Goal: Task Accomplishment & Management: Manage account settings

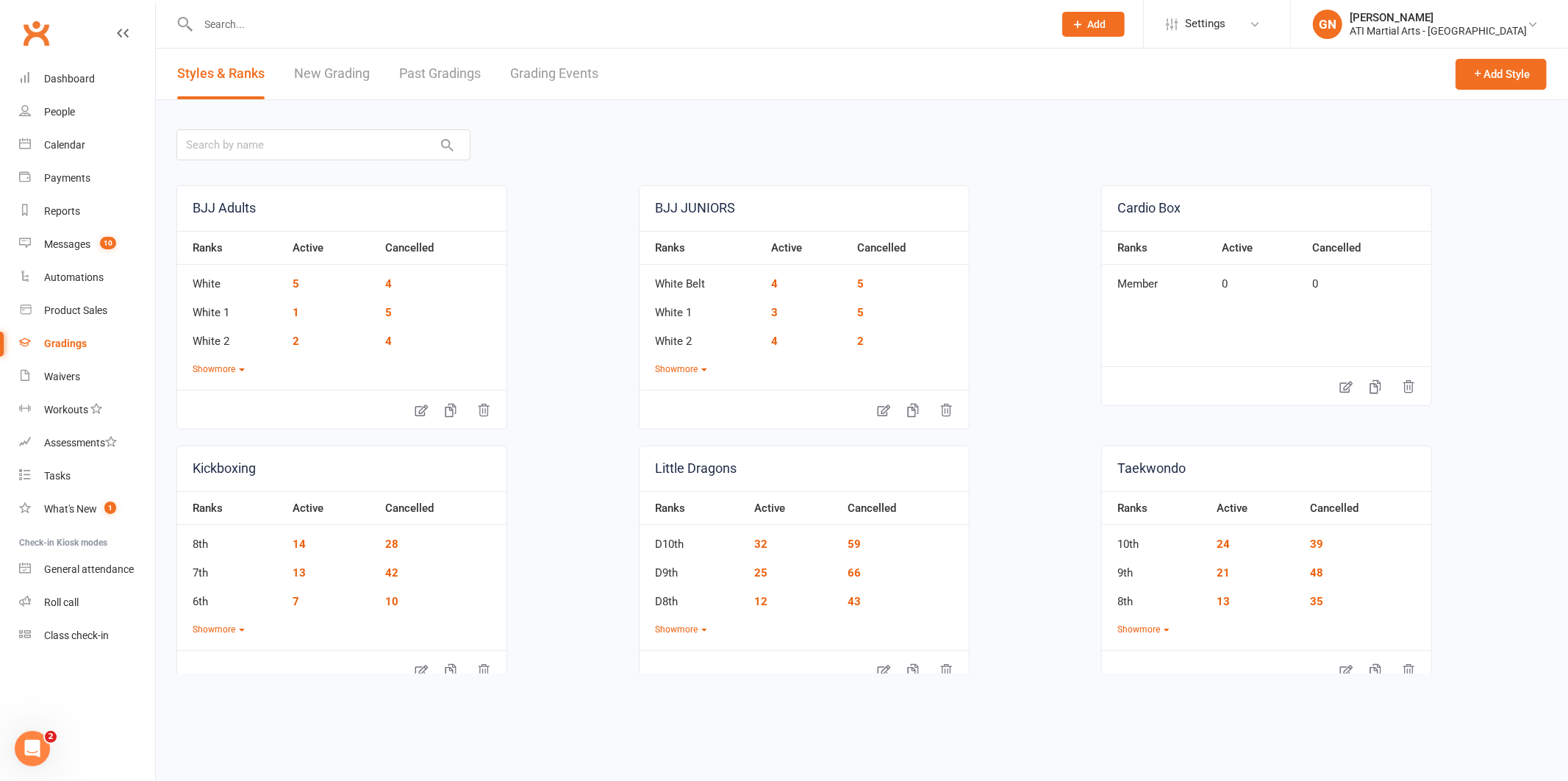
click at [532, 66] on link "Grading Events" at bounding box center [554, 74] width 89 height 51
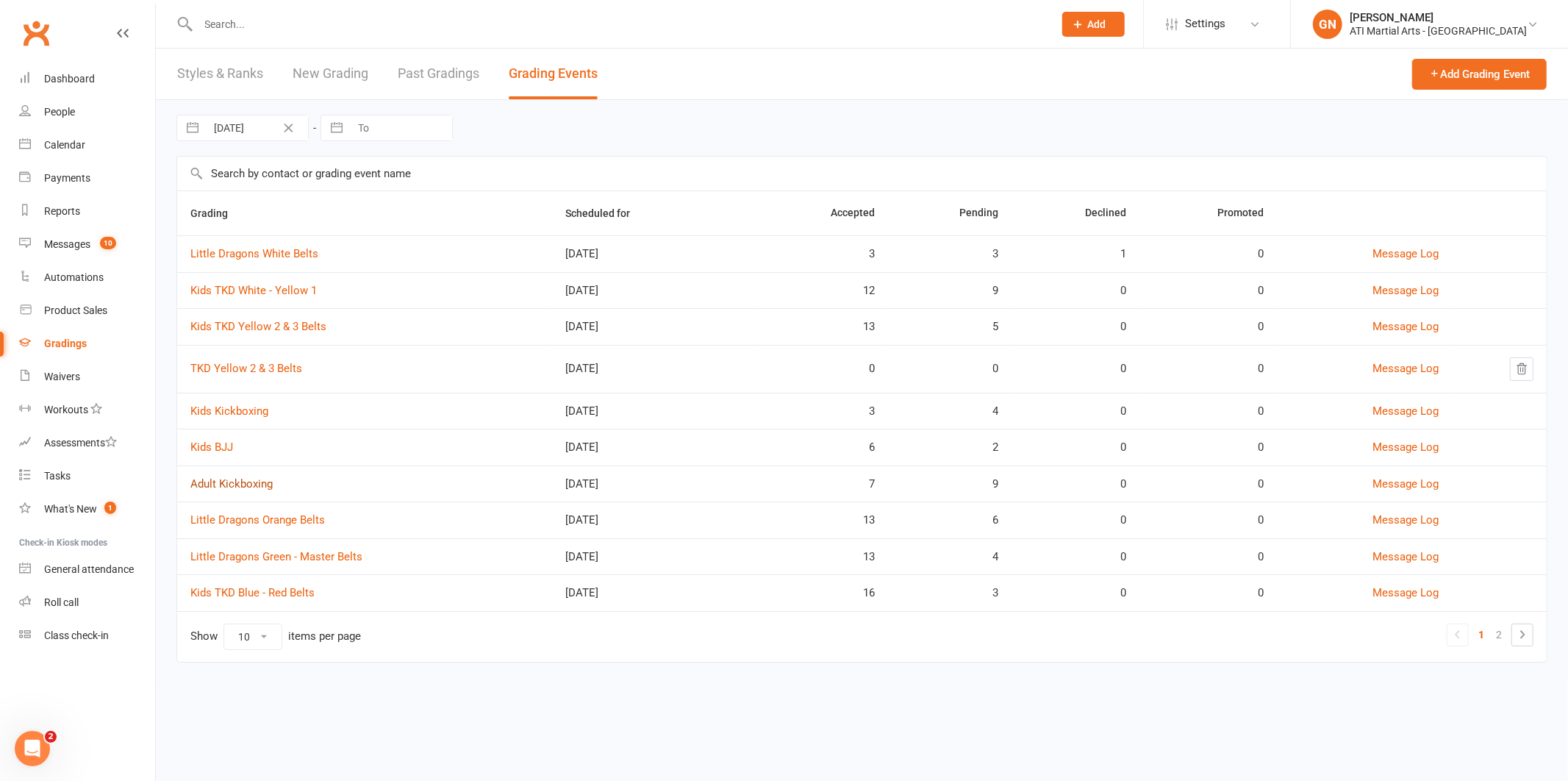
click at [248, 487] on link "Adult Kickboxing" at bounding box center [231, 483] width 82 height 14
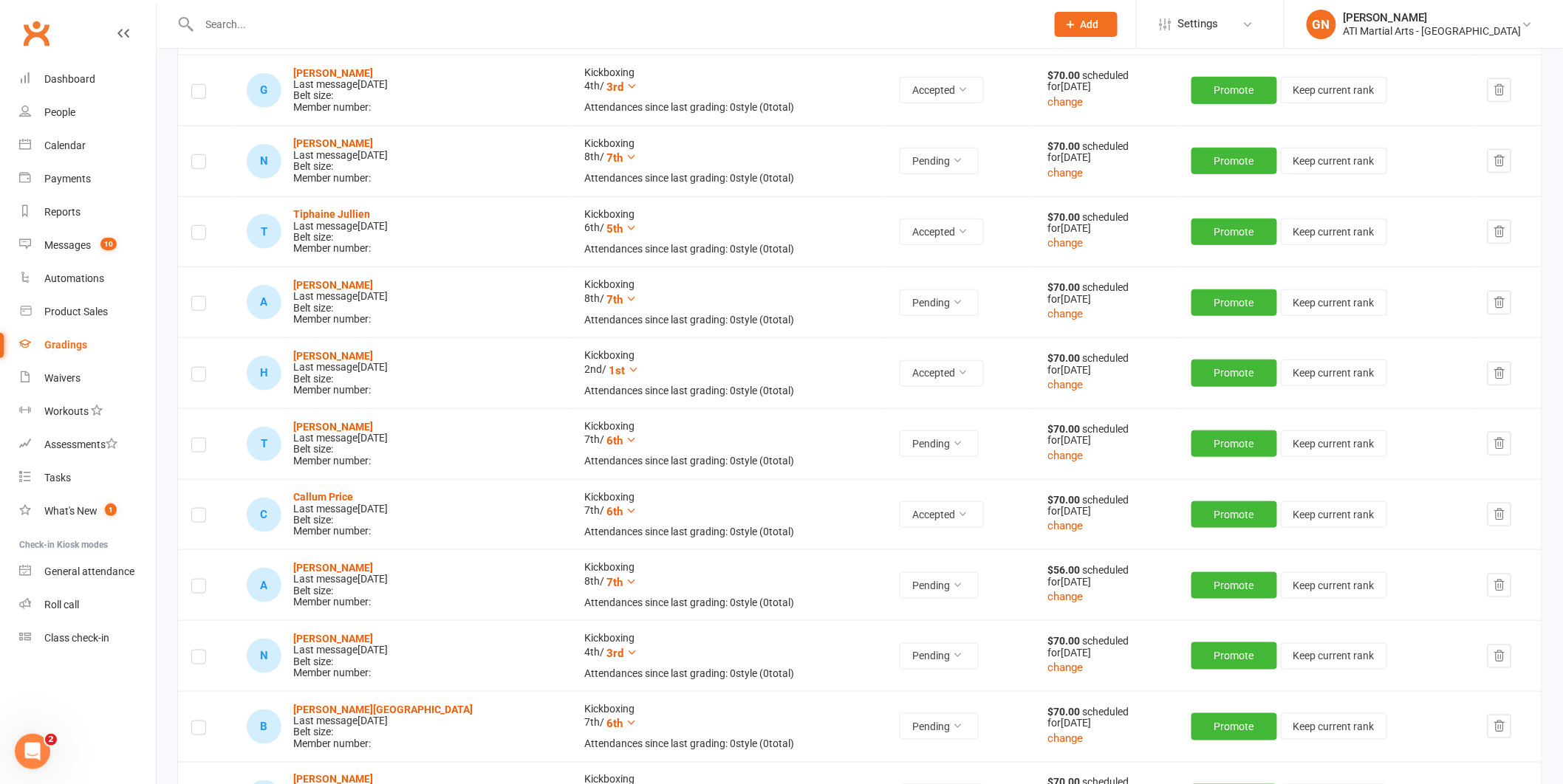
scroll to position [397, 0]
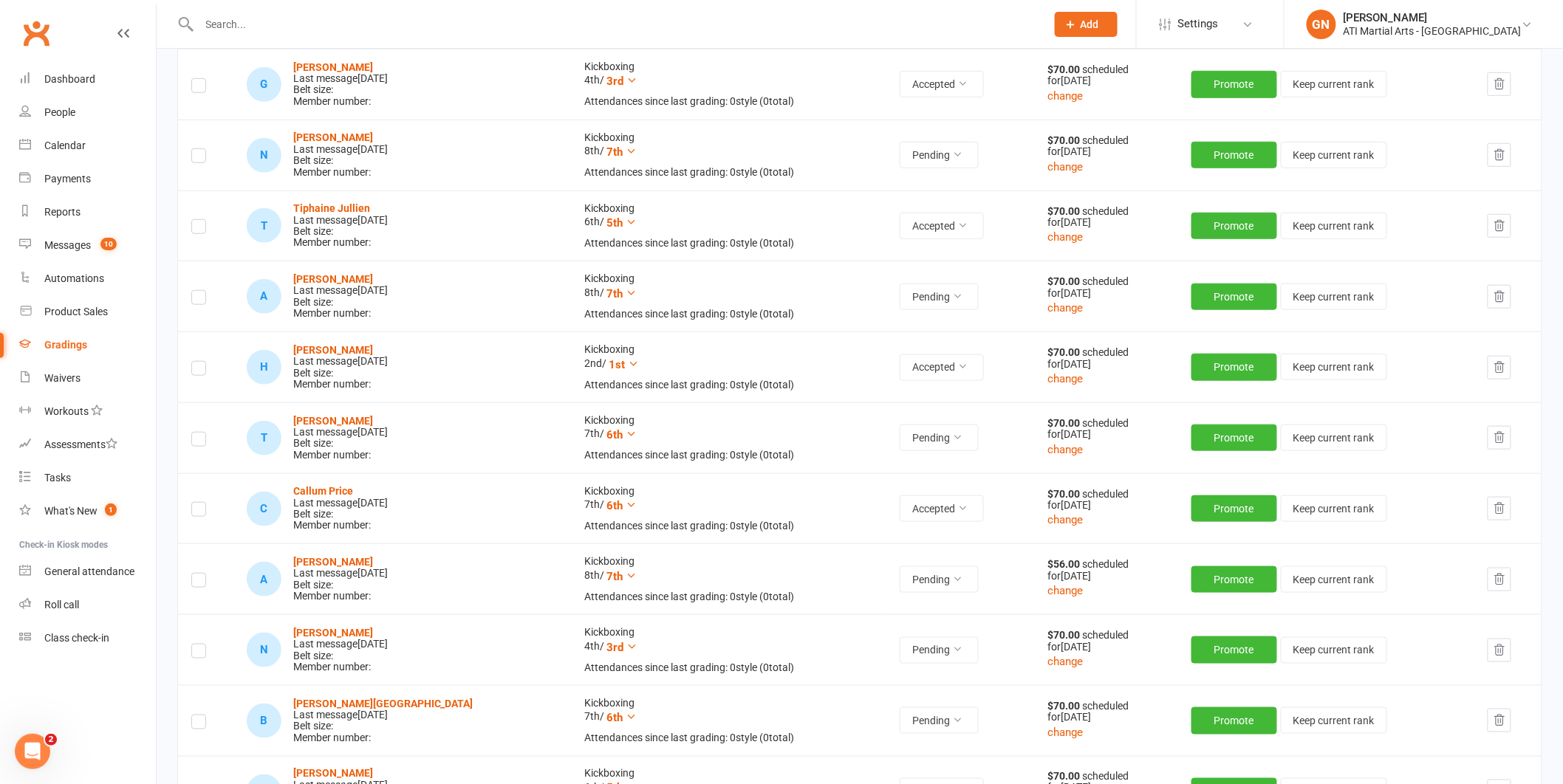
drag, startPoint x: 1564, startPoint y: 336, endPoint x: 1570, endPoint y: 328, distance: 10.0
click at [1563, 328] on html "Prospect Member Non-attending contact Class / event Appointment Grading event T…" at bounding box center [781, 388] width 1563 height 1572
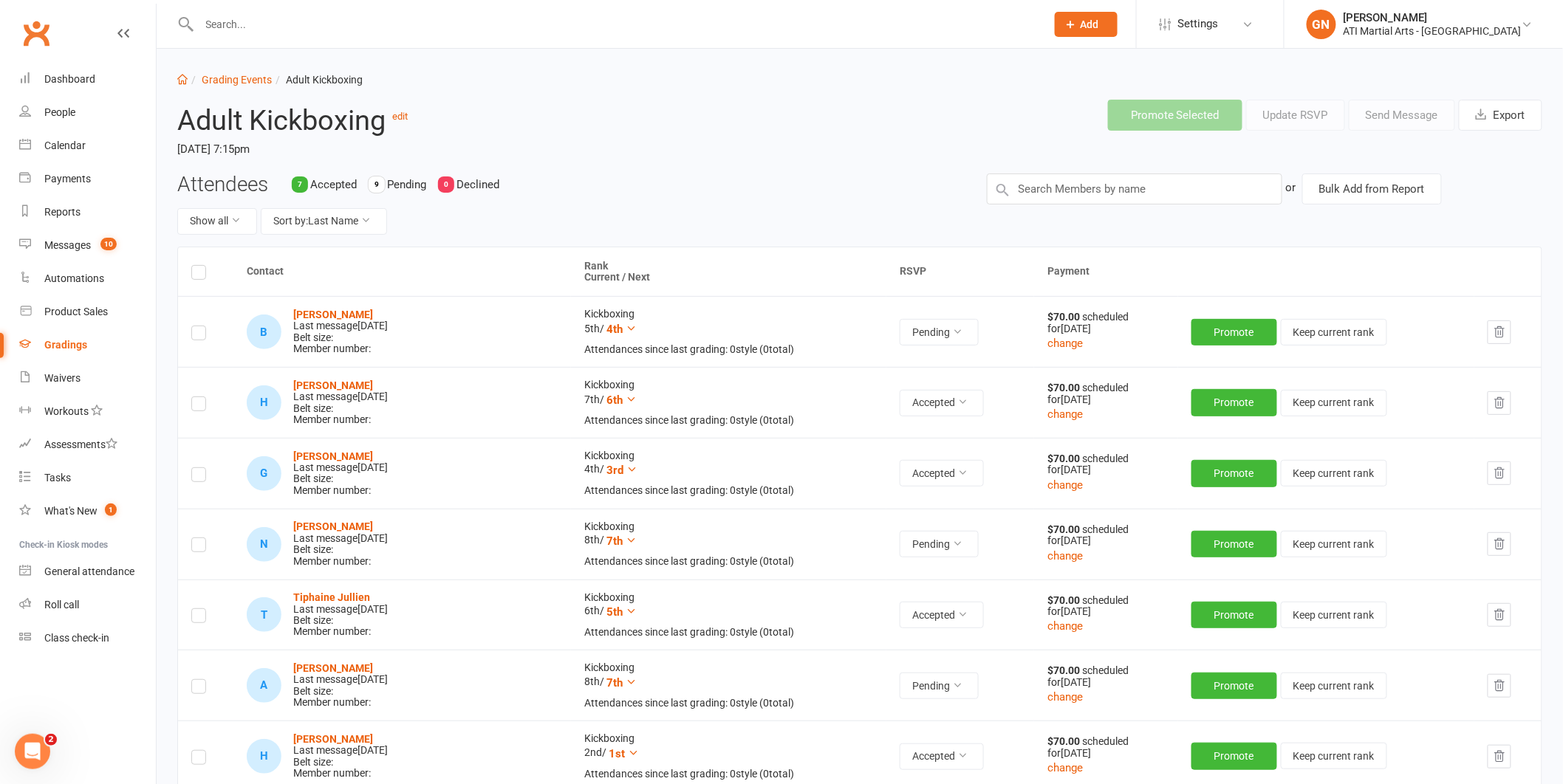
scroll to position [0, 0]
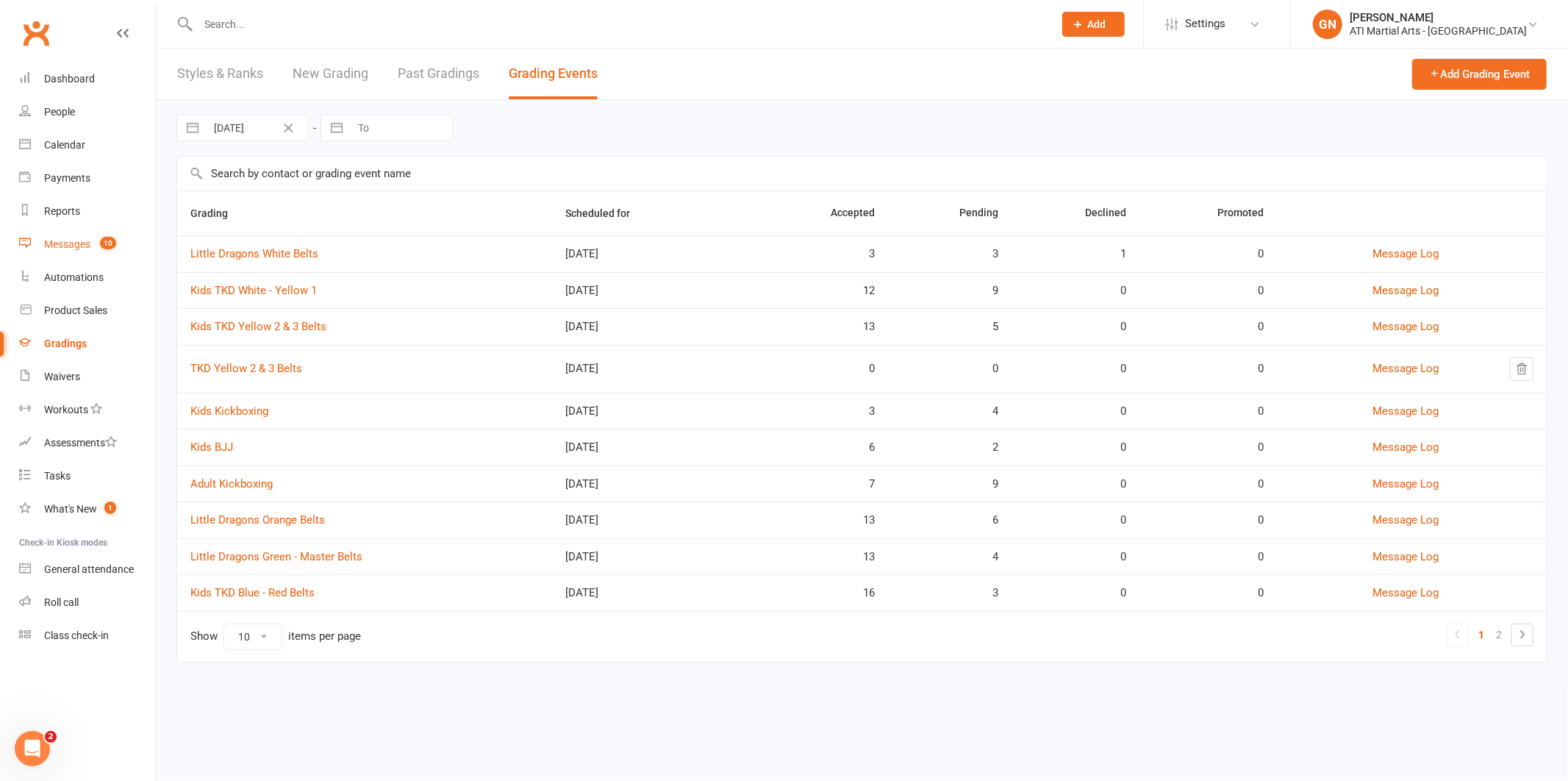
click at [73, 241] on div "Messages" at bounding box center [67, 244] width 46 height 12
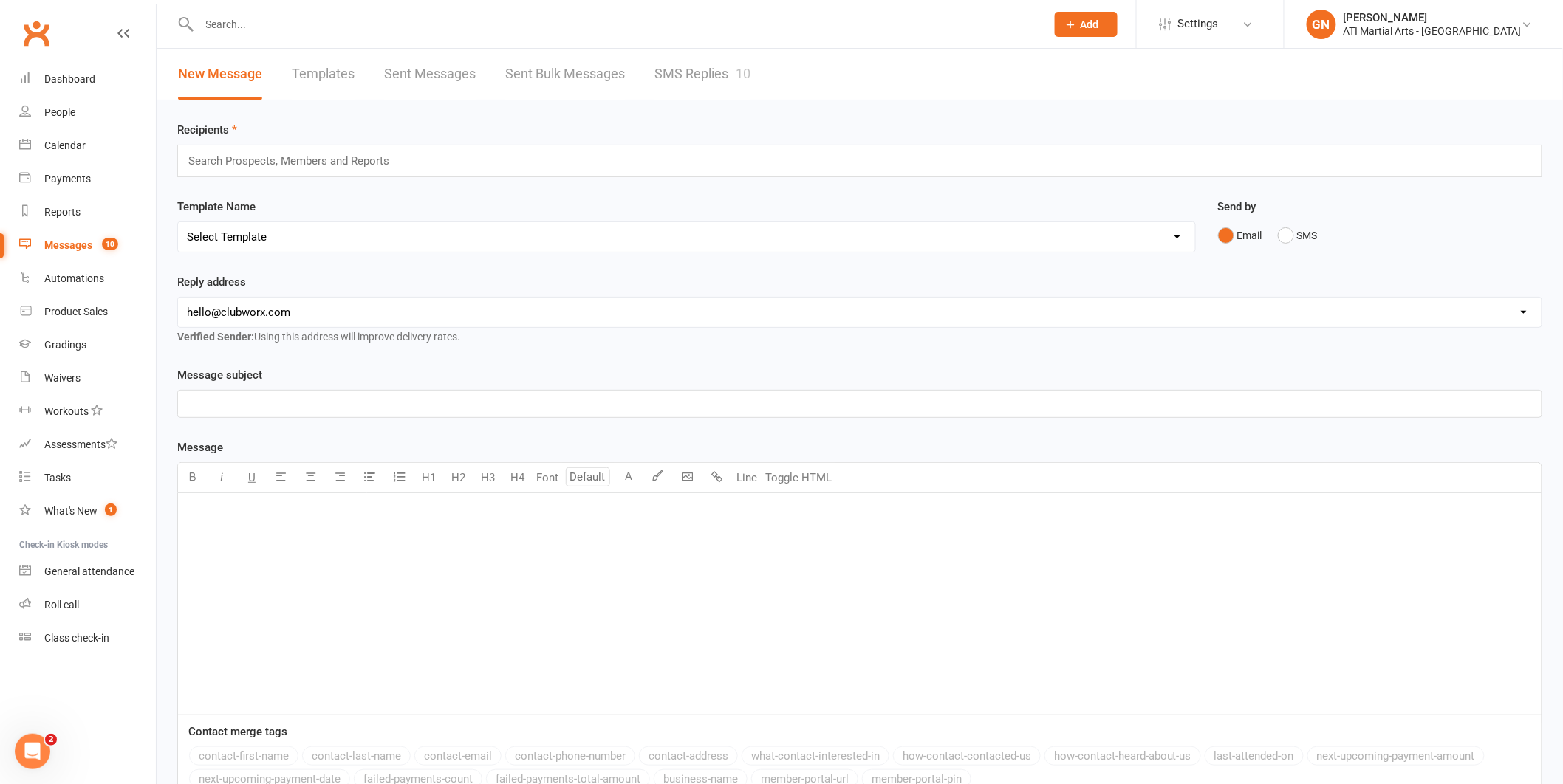
click at [672, 72] on link "SMS Replies 10" at bounding box center [703, 74] width 96 height 51
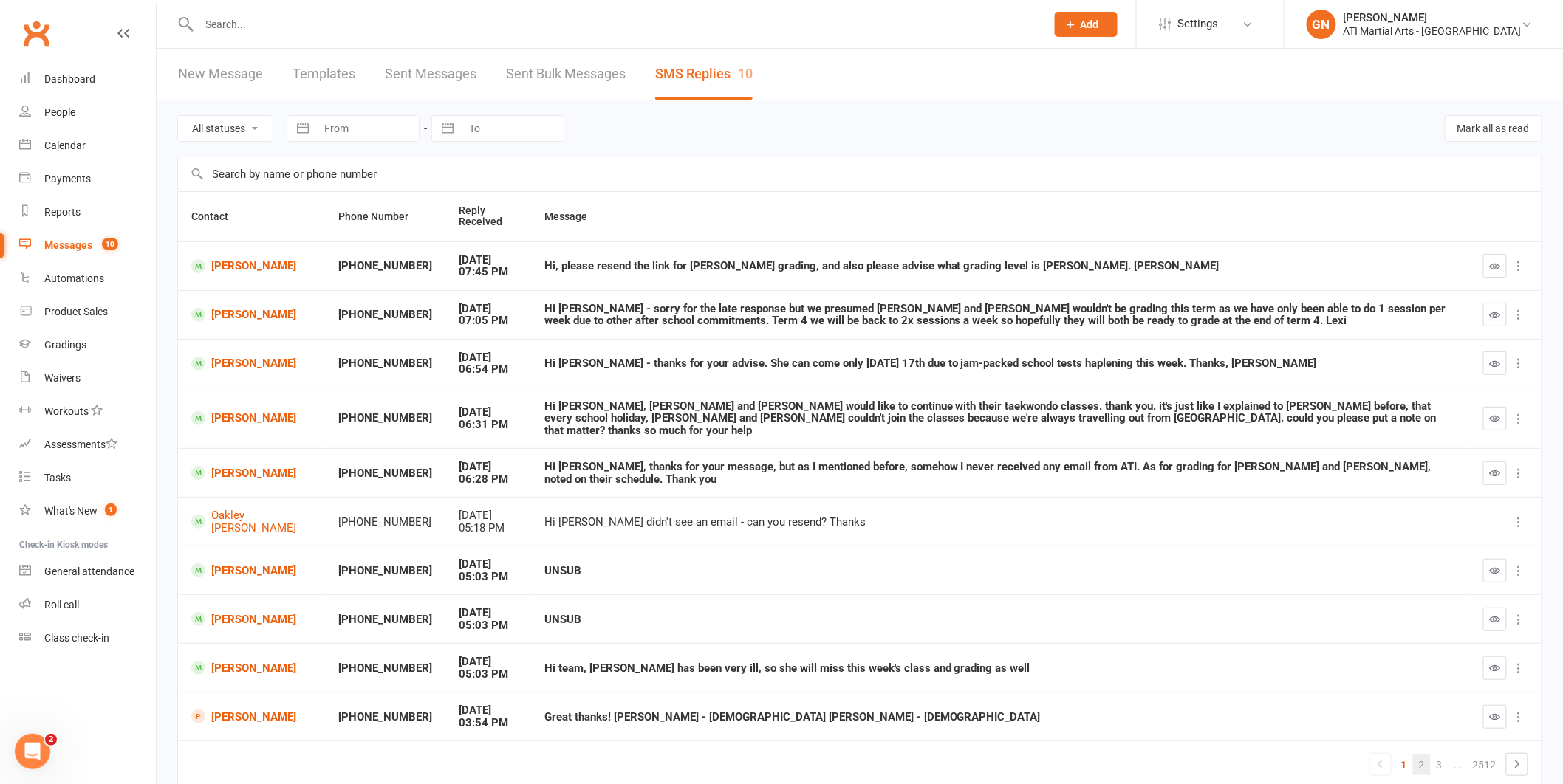
click at [1422, 754] on link "2" at bounding box center [1421, 765] width 18 height 21
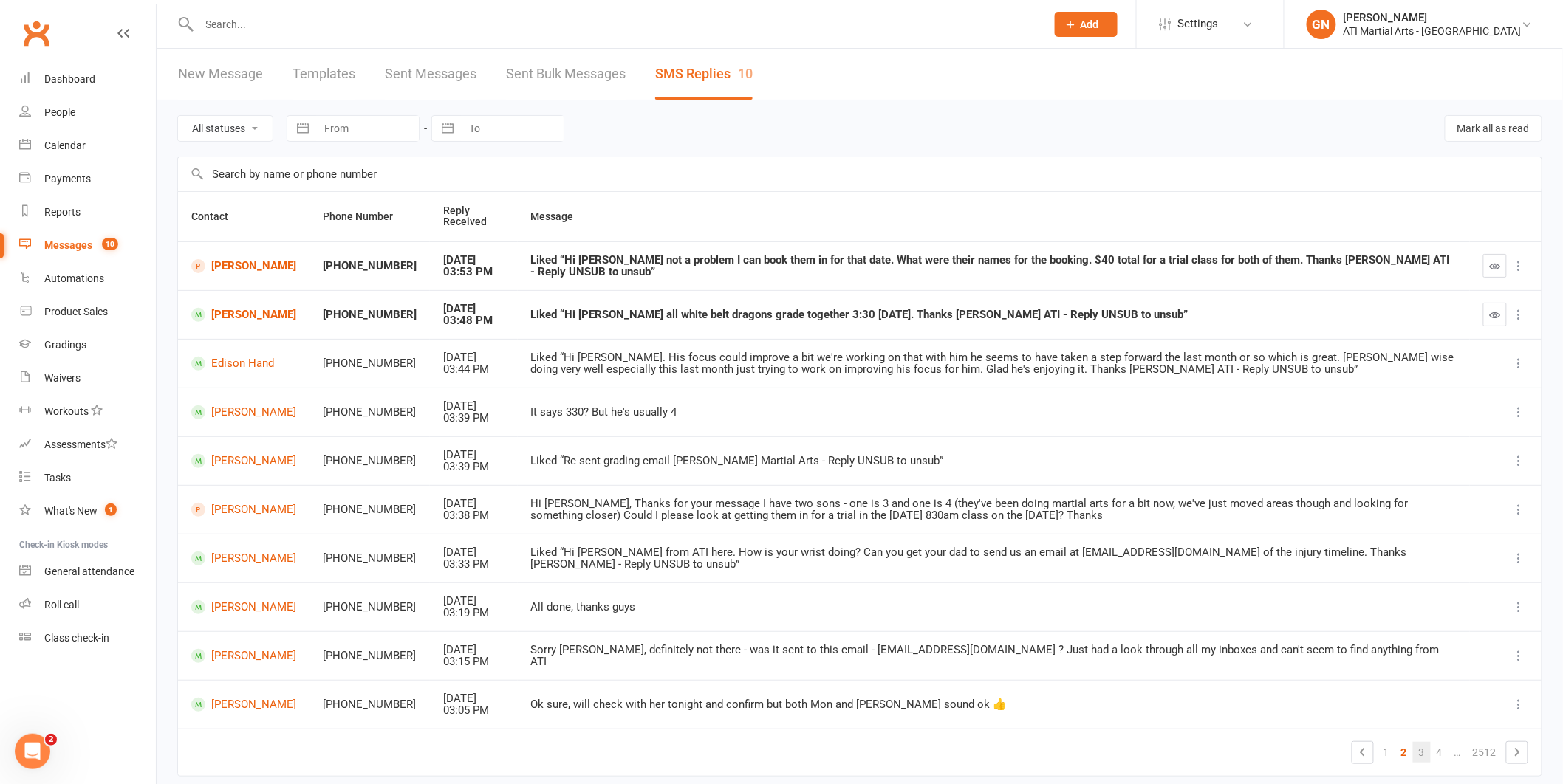
click at [1417, 754] on link "3" at bounding box center [1421, 752] width 18 height 21
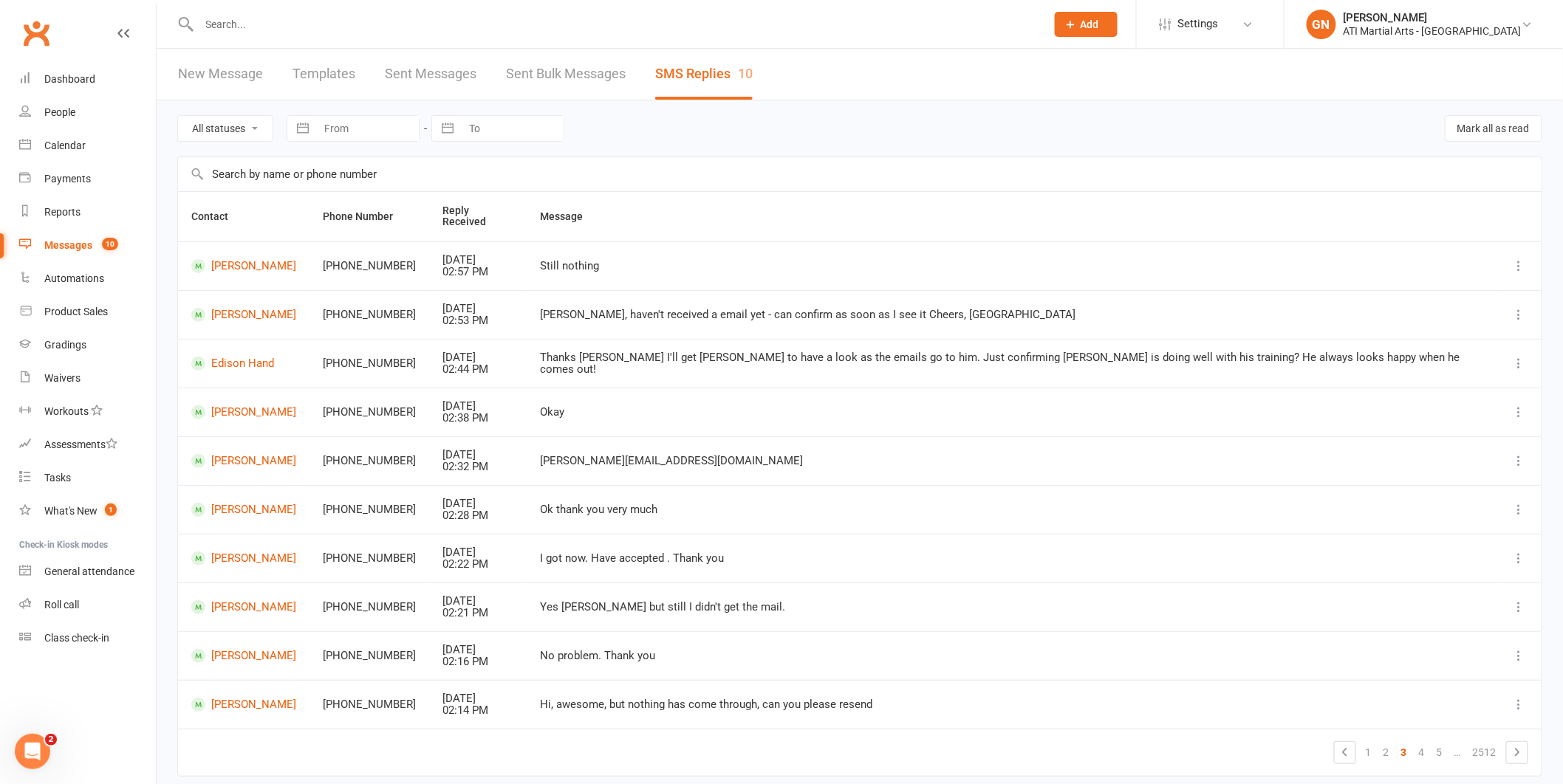
click at [62, 248] on div "Messages" at bounding box center [68, 245] width 48 height 12
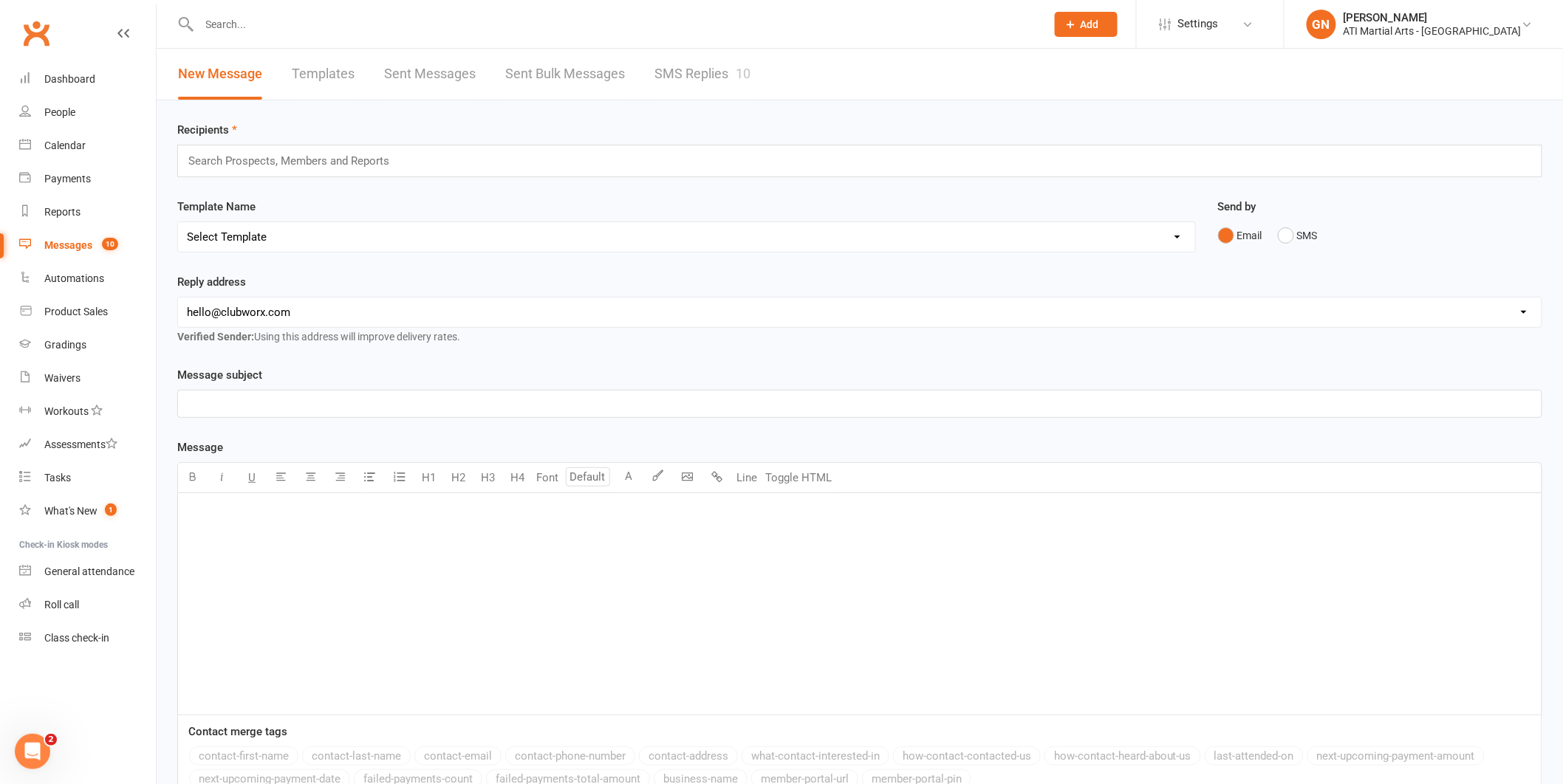
click at [679, 66] on link "SMS Replies 10" at bounding box center [703, 74] width 96 height 51
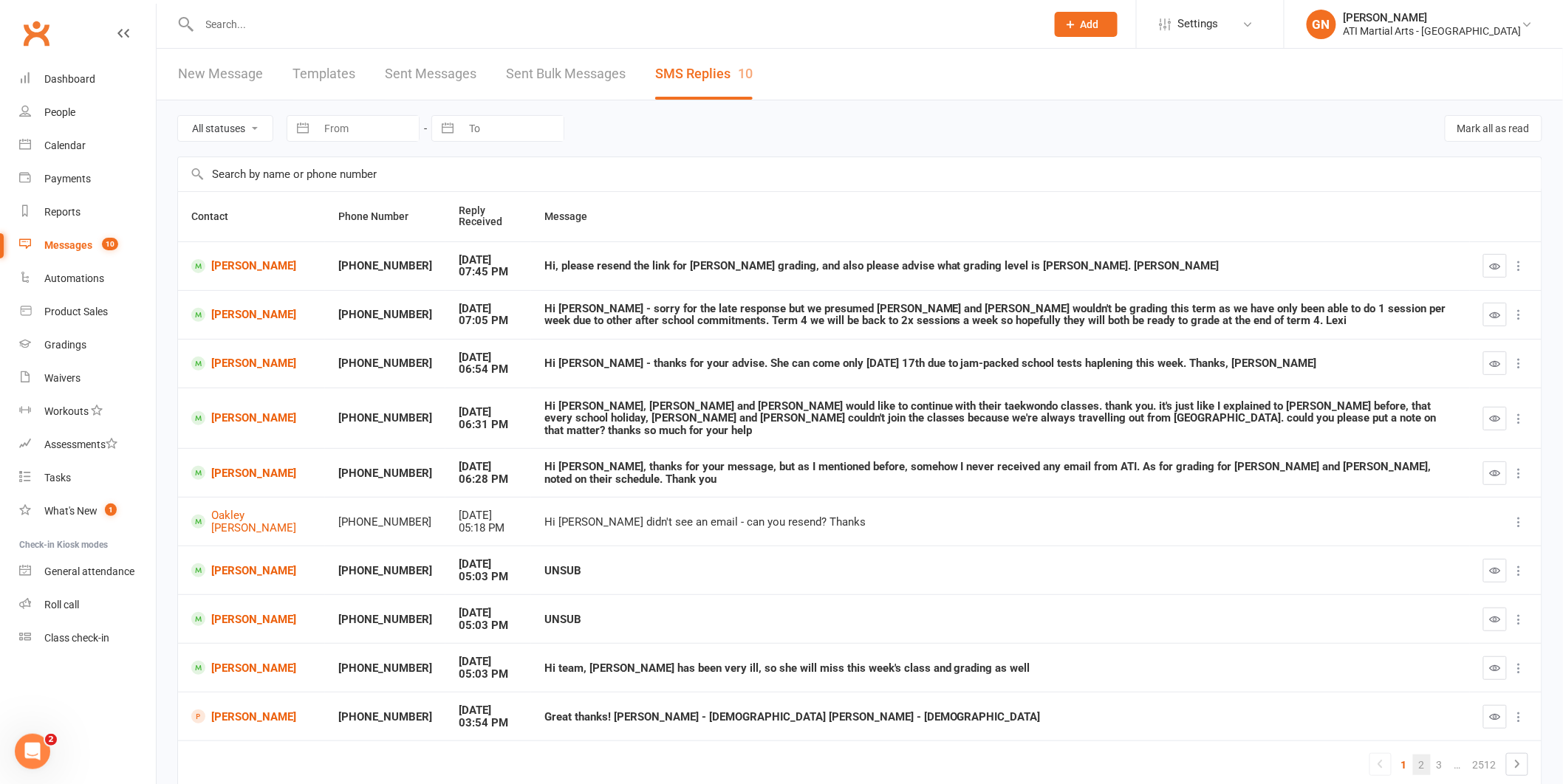
click at [1421, 754] on link "2" at bounding box center [1421, 765] width 18 height 21
